Goal: Task Accomplishment & Management: Complete application form

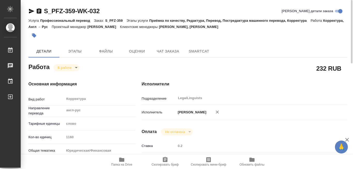
scroll to position [52, 0]
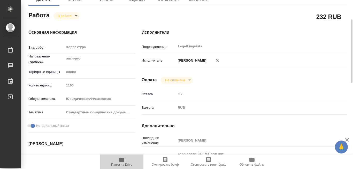
click at [123, 159] on icon "button" at bounding box center [121, 159] width 5 height 4
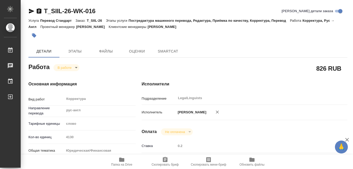
type textarea "x"
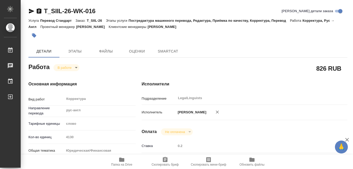
type textarea "x"
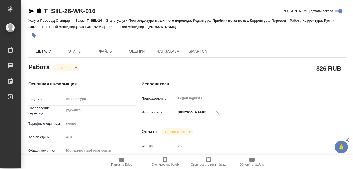
type textarea "x"
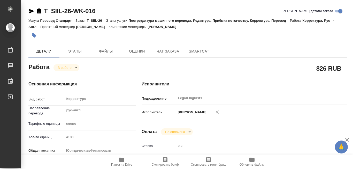
type textarea "x"
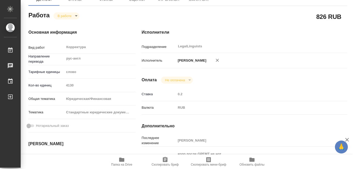
scroll to position [77, 0]
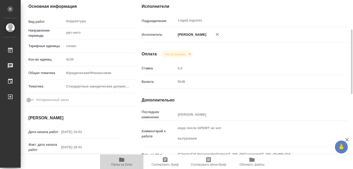
click at [120, 159] on icon "button" at bounding box center [121, 159] width 5 height 4
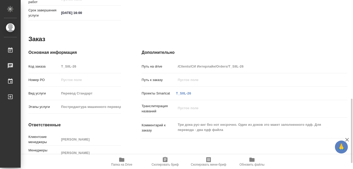
scroll to position [273, 0]
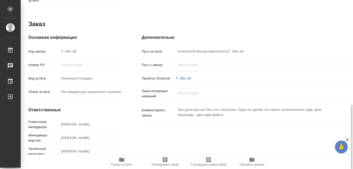
drag, startPoint x: 229, startPoint y: 49, endPoint x: 245, endPoint y: 48, distance: 16.0
click at [245, 48] on input "/Clients/СИ Интерлайн/Orders/T_SIIL-26" at bounding box center [253, 51] width 154 height 7
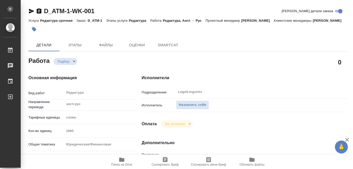
type textarea "x"
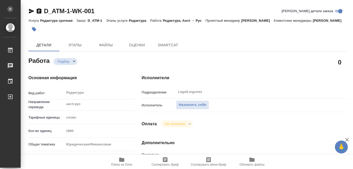
type textarea "x"
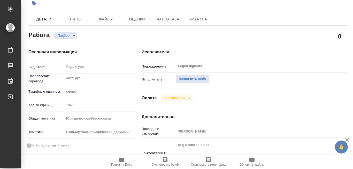
type textarea "x"
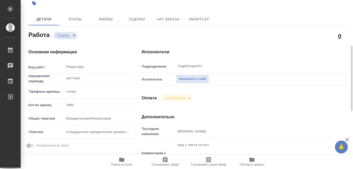
scroll to position [52, 0]
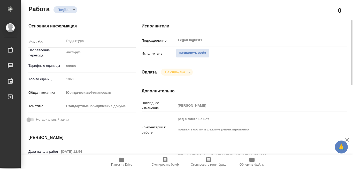
type textarea "x"
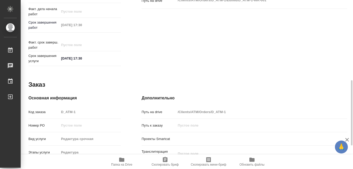
scroll to position [258, 0]
